Goal: Navigation & Orientation: Find specific page/section

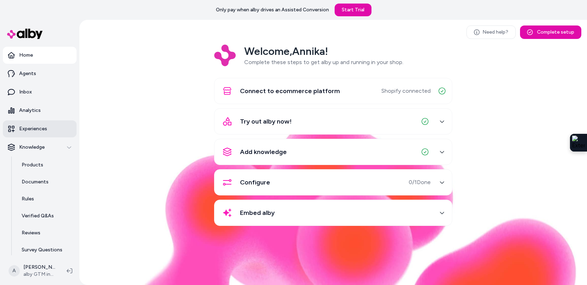
click at [30, 126] on p "Experiences" at bounding box center [33, 128] width 28 height 7
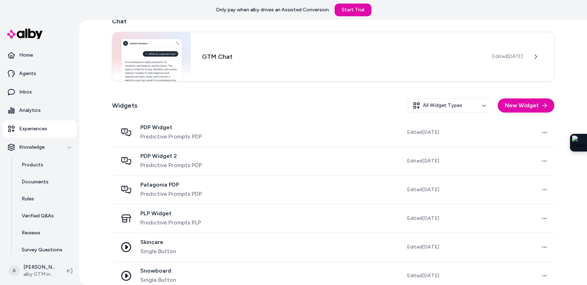
scroll to position [150, 0]
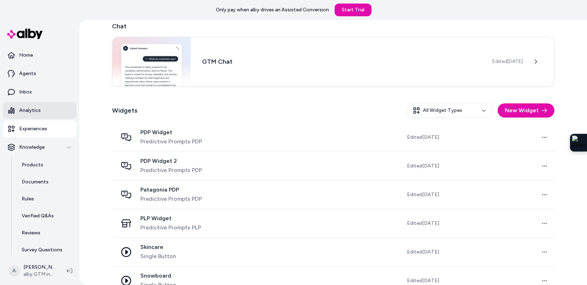
click at [34, 108] on p "Analytics" at bounding box center [30, 110] width 22 height 7
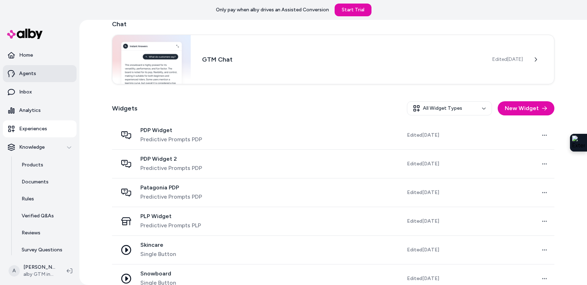
scroll to position [20, 0]
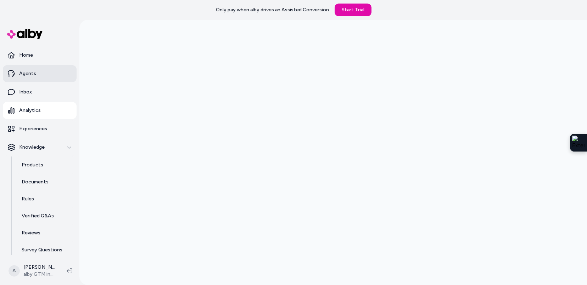
click at [30, 76] on p "Agents" at bounding box center [27, 73] width 17 height 7
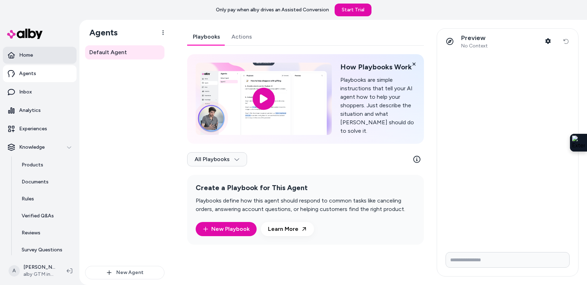
click at [32, 52] on p "Home" at bounding box center [26, 55] width 14 height 7
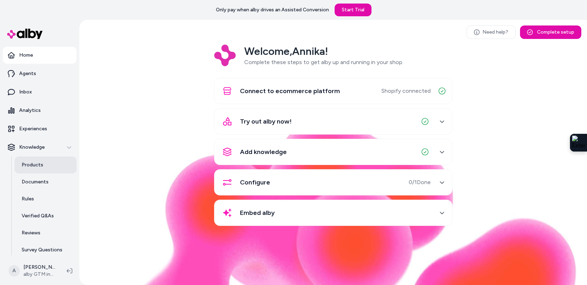
click at [42, 164] on link "Products" at bounding box center [46, 165] width 62 height 17
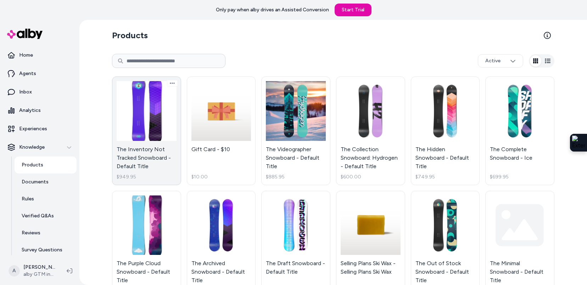
click at [146, 129] on link "The Inventory Not Tracked Snowboard - Default Title $949.95" at bounding box center [146, 131] width 69 height 109
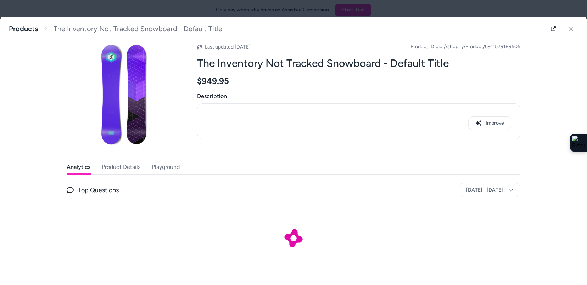
scroll to position [15, 0]
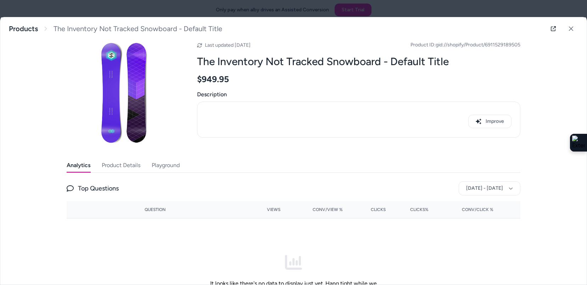
click at [131, 166] on button "Product Details" at bounding box center [121, 165] width 39 height 14
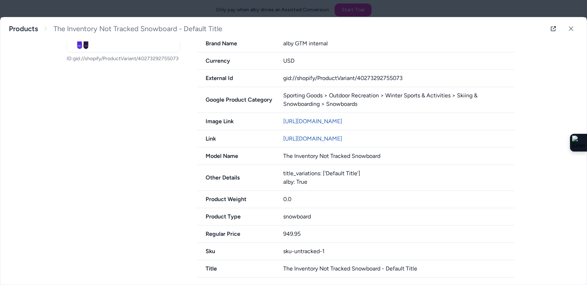
scroll to position [86, 0]
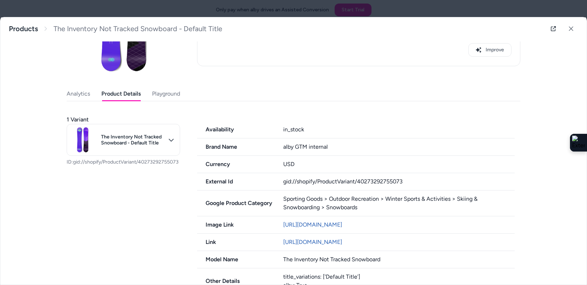
click at [160, 92] on div "Last updated [DATE] Product ID: gid://shopify/Product/6911529189505 The Invento…" at bounding box center [293, 168] width 453 height 425
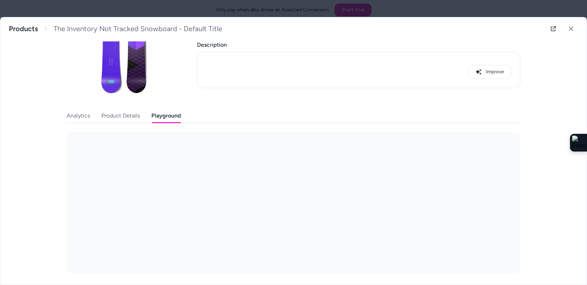
scroll to position [64, 0]
click at [108, 146] on body "Only pay when alby drives an Assisted Conversion Start Trial Home Agents Inbox …" at bounding box center [293, 142] width 587 height 285
click at [106, 183] on div "Patagonia PDP" at bounding box center [100, 185] width 45 height 11
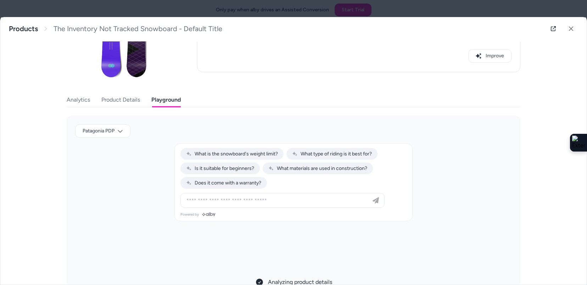
scroll to position [79, 0]
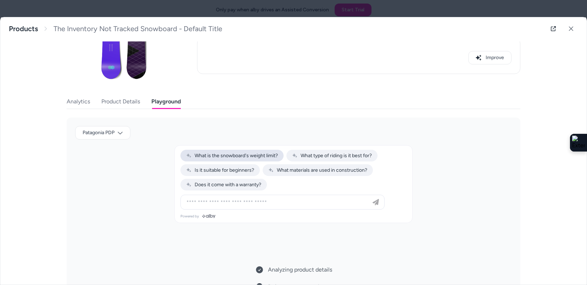
click at [243, 154] on span "What is the snowboard's weight limit?" at bounding box center [232, 156] width 92 height 6
type input "**********"
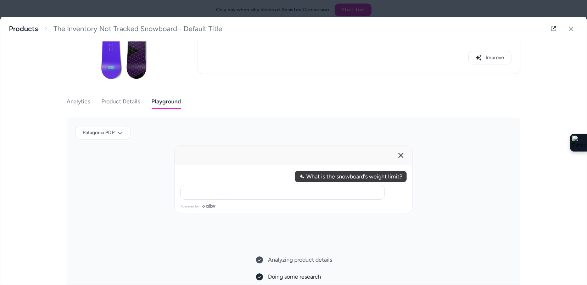
scroll to position [64, 0]
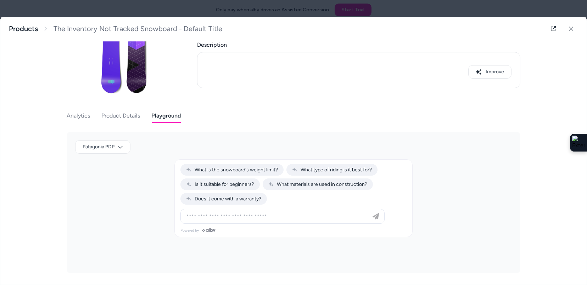
click at [249, 167] on span "What is the snowboard's weight limit?" at bounding box center [232, 170] width 92 height 6
type input "**********"
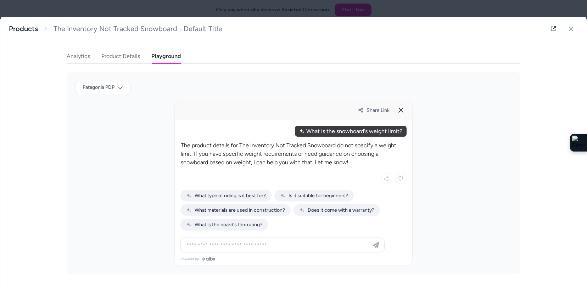
scroll to position [125, 0]
click at [400, 111] on icon at bounding box center [400, 109] width 9 height 9
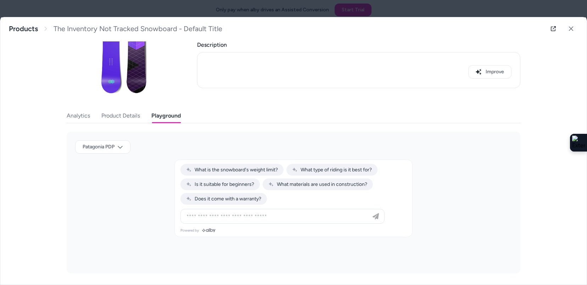
scroll to position [64, 0]
click at [569, 33] on button at bounding box center [571, 29] width 14 height 14
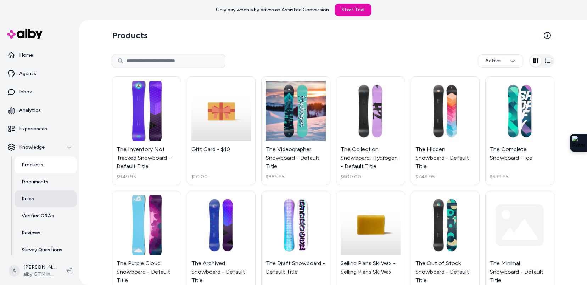
drag, startPoint x: 40, startPoint y: 195, endPoint x: 44, endPoint y: 193, distance: 4.1
click at [40, 195] on link "Rules" at bounding box center [46, 199] width 62 height 17
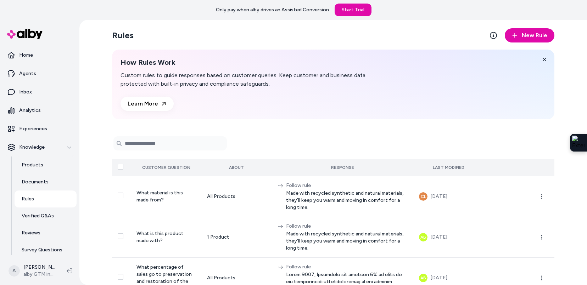
scroll to position [19, 0]
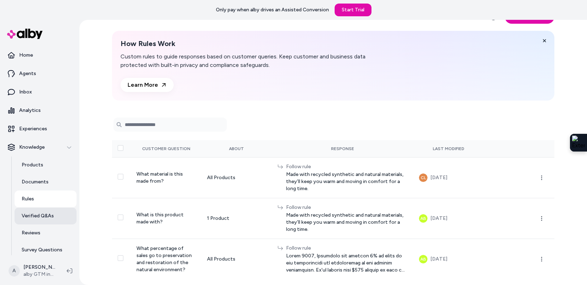
click at [41, 217] on p "Verified Q&As" at bounding box center [38, 216] width 32 height 7
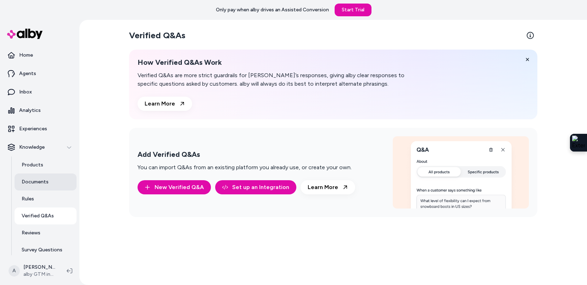
click at [38, 180] on p "Documents" at bounding box center [35, 182] width 27 height 7
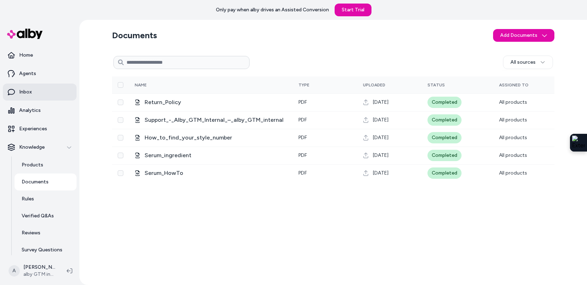
click at [41, 95] on link "Inbox" at bounding box center [40, 92] width 74 height 17
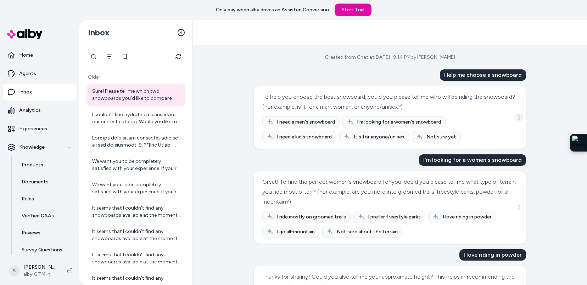
click at [521, 114] on button "See more" at bounding box center [518, 117] width 9 height 9
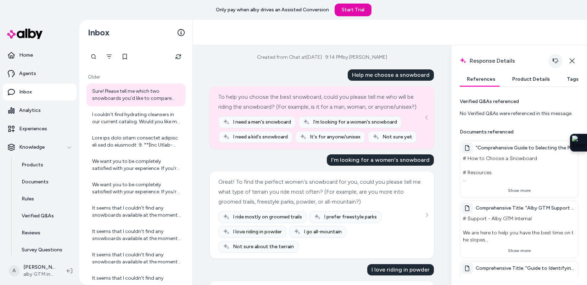
click at [555, 61] on icon "button" at bounding box center [555, 61] width 6 height 6
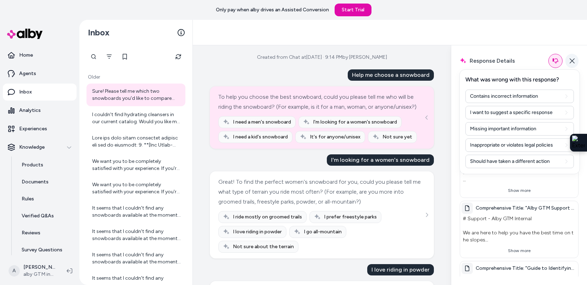
click at [574, 58] on icon "button" at bounding box center [572, 61] width 6 height 6
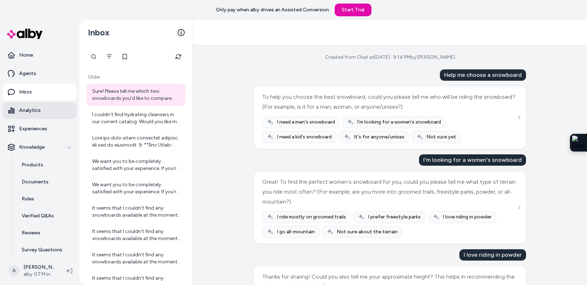
click at [33, 113] on p "Analytics" at bounding box center [30, 110] width 22 height 7
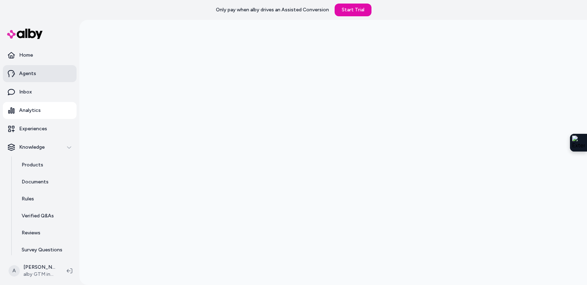
click at [46, 74] on link "Agents" at bounding box center [40, 73] width 74 height 17
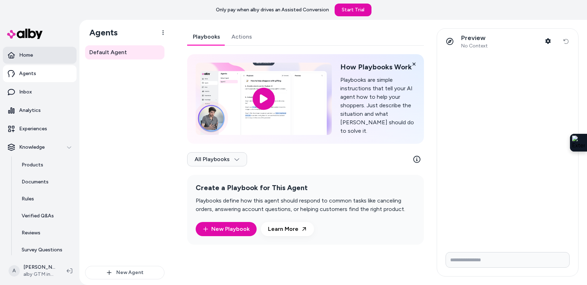
click at [39, 58] on link "Home" at bounding box center [40, 55] width 74 height 17
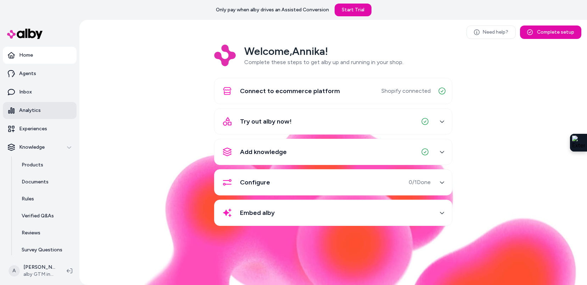
click at [33, 108] on p "Analytics" at bounding box center [30, 110] width 22 height 7
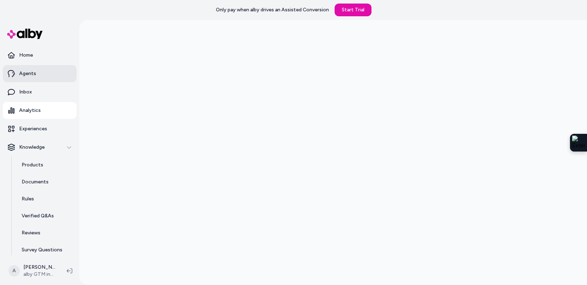
click at [43, 73] on link "Agents" at bounding box center [40, 73] width 74 height 17
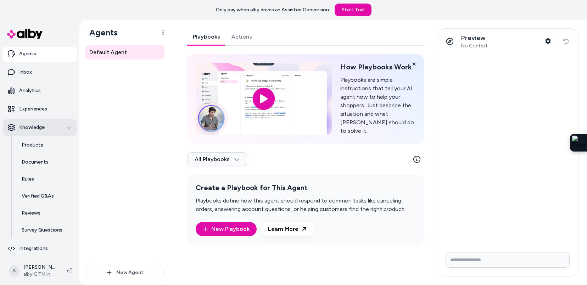
scroll to position [21, 0]
click at [45, 226] on p "Survey Questions" at bounding box center [42, 229] width 41 height 7
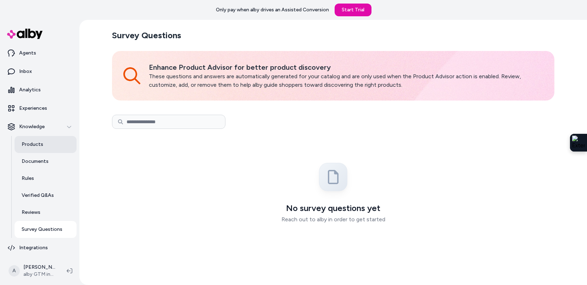
click at [63, 137] on link "Products" at bounding box center [46, 144] width 62 height 17
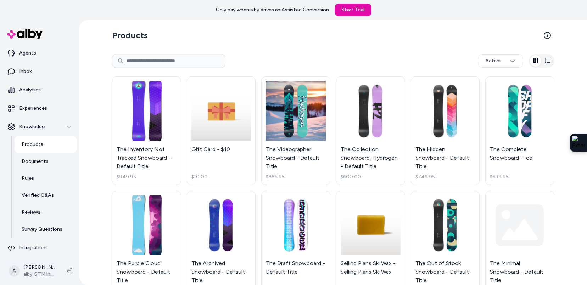
click at [46, 270] on html "Only pay when alby drives an Assisted Conversion Start Trial Home Agents Inbox …" at bounding box center [293, 142] width 587 height 285
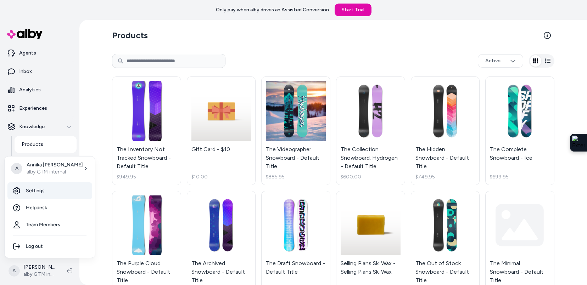
click at [56, 191] on link "Settings" at bounding box center [49, 190] width 85 height 17
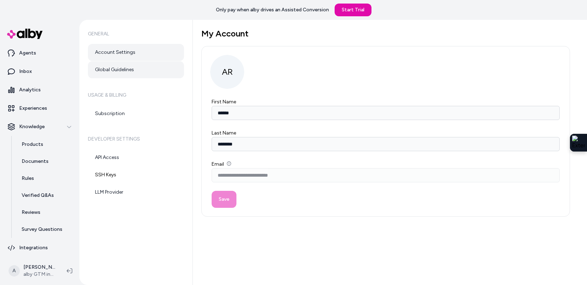
click at [128, 71] on link "Global Guidelines" at bounding box center [136, 69] width 96 height 17
